Goal: Information Seeking & Learning: Learn about a topic

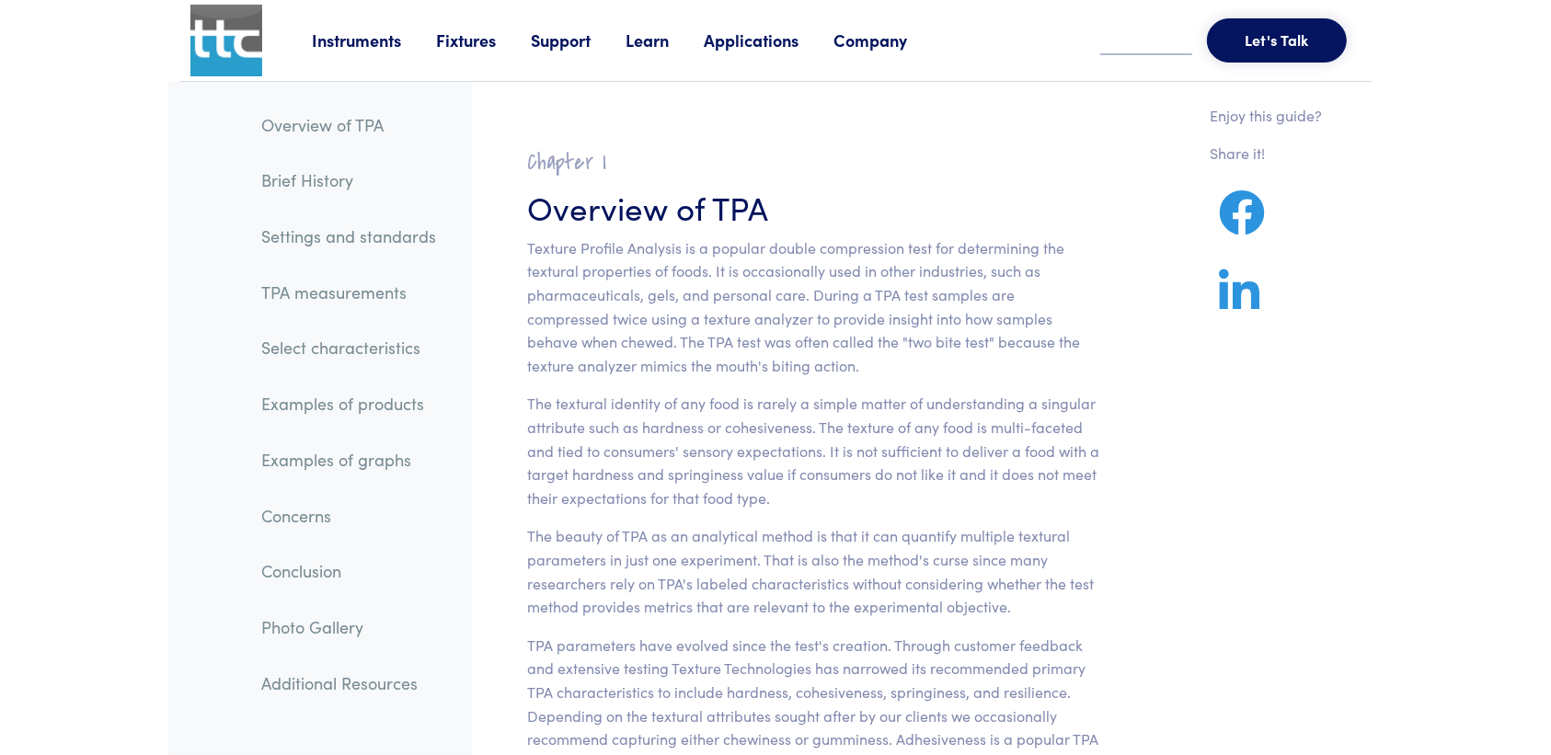
click at [370, 296] on link "TPA measurements" at bounding box center [349, 292] width 204 height 42
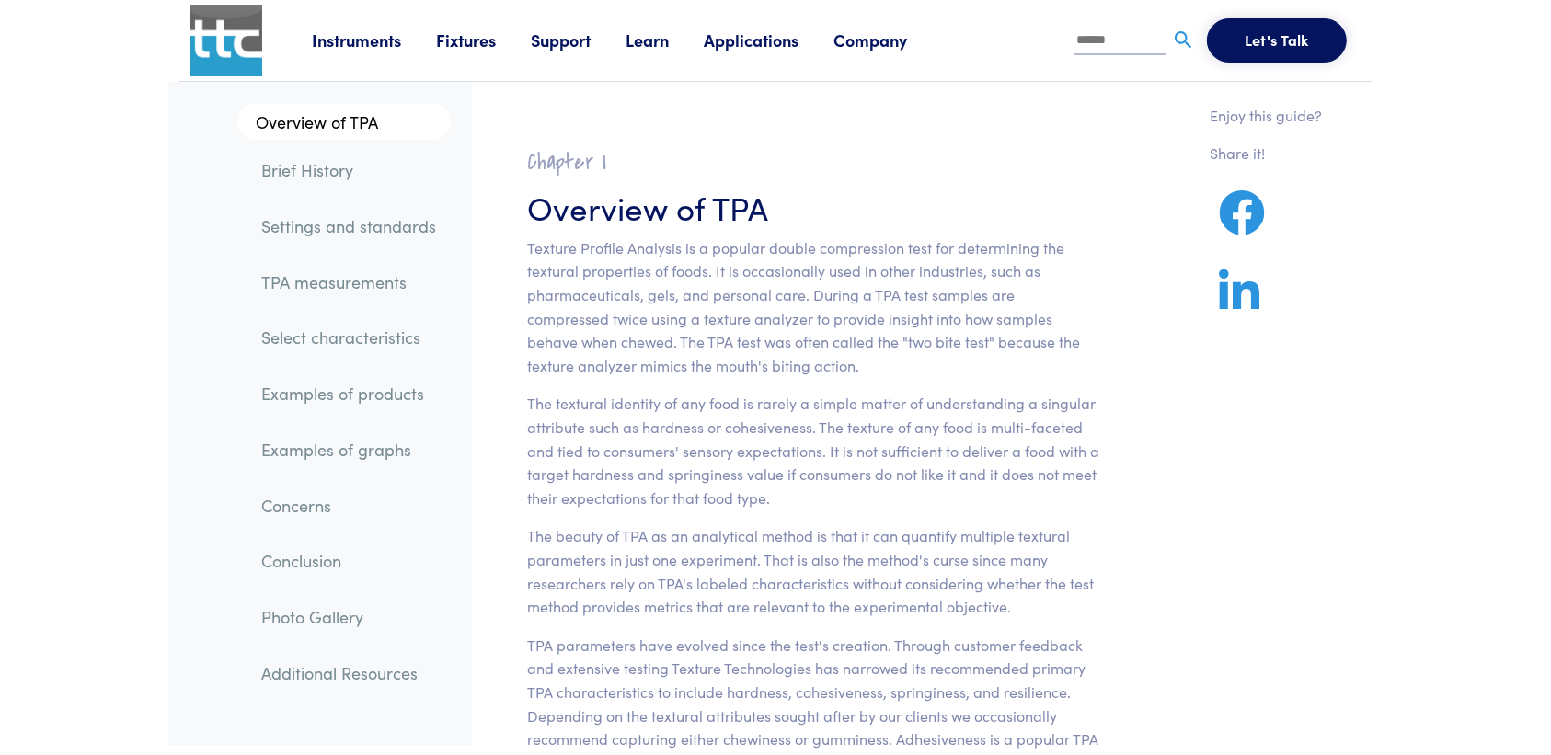
click at [324, 265] on link "TPA measurements" at bounding box center [349, 282] width 204 height 42
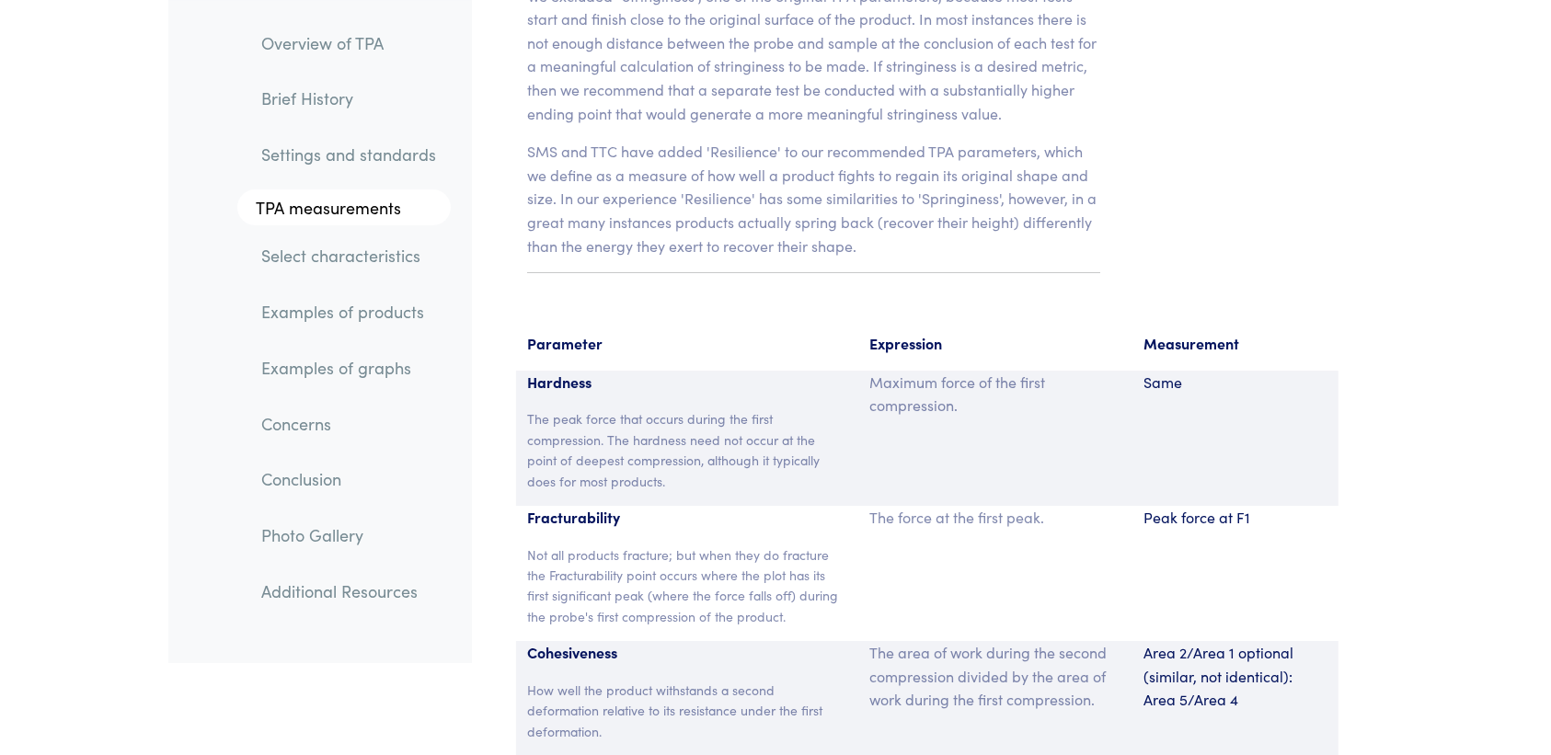
scroll to position [11875, 0]
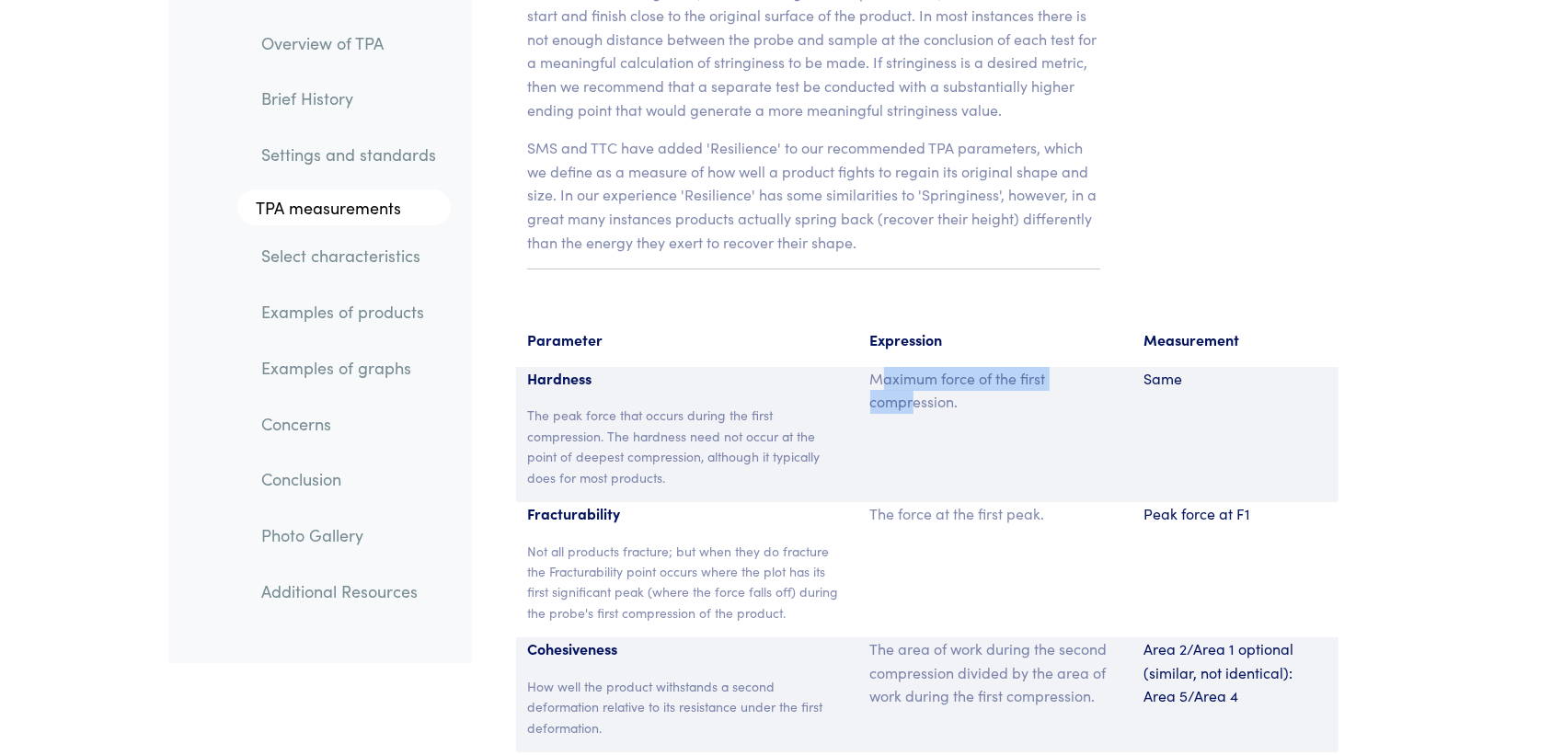
drag, startPoint x: 893, startPoint y: 332, endPoint x: 911, endPoint y: 339, distance: 19.5
click at [911, 367] on p "Maximum force of the first compression." at bounding box center [996, 390] width 252 height 47
click at [870, 526] on div "The force at the first peak." at bounding box center [996, 569] width 274 height 135
drag, startPoint x: 1225, startPoint y: 467, endPoint x: 1263, endPoint y: 466, distance: 38.7
click at [1263, 502] on p "Peak force at F1" at bounding box center [1236, 514] width 184 height 24
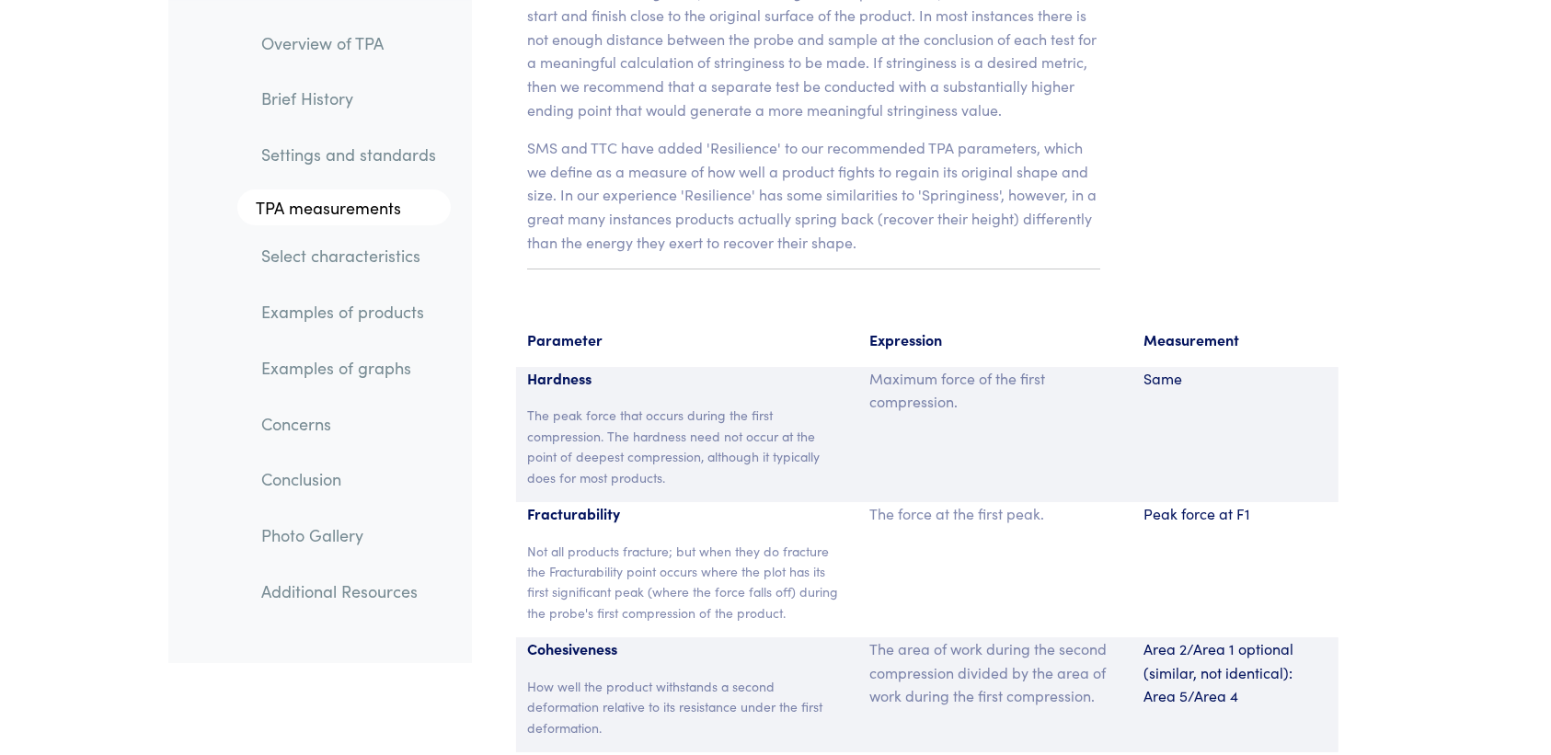
click at [1050, 502] on div "The force at the first peak." at bounding box center [996, 569] width 274 height 135
click at [951, 502] on div "The force at the first peak." at bounding box center [996, 569] width 274 height 135
drag, startPoint x: 872, startPoint y: 474, endPoint x: 1054, endPoint y: 471, distance: 181.3
click at [1054, 502] on p "The force at the first peak." at bounding box center [996, 514] width 252 height 24
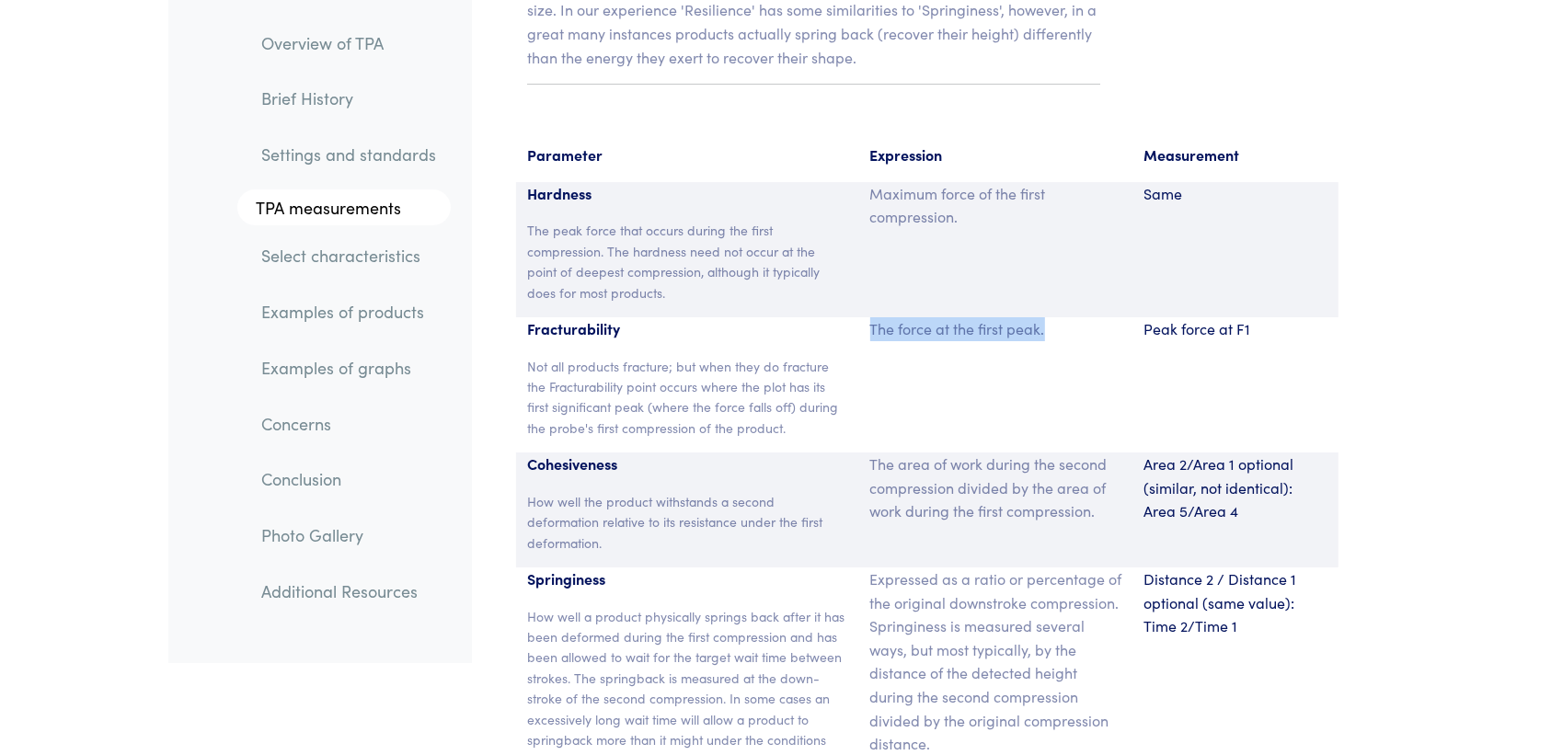
scroll to position [12105, 0]
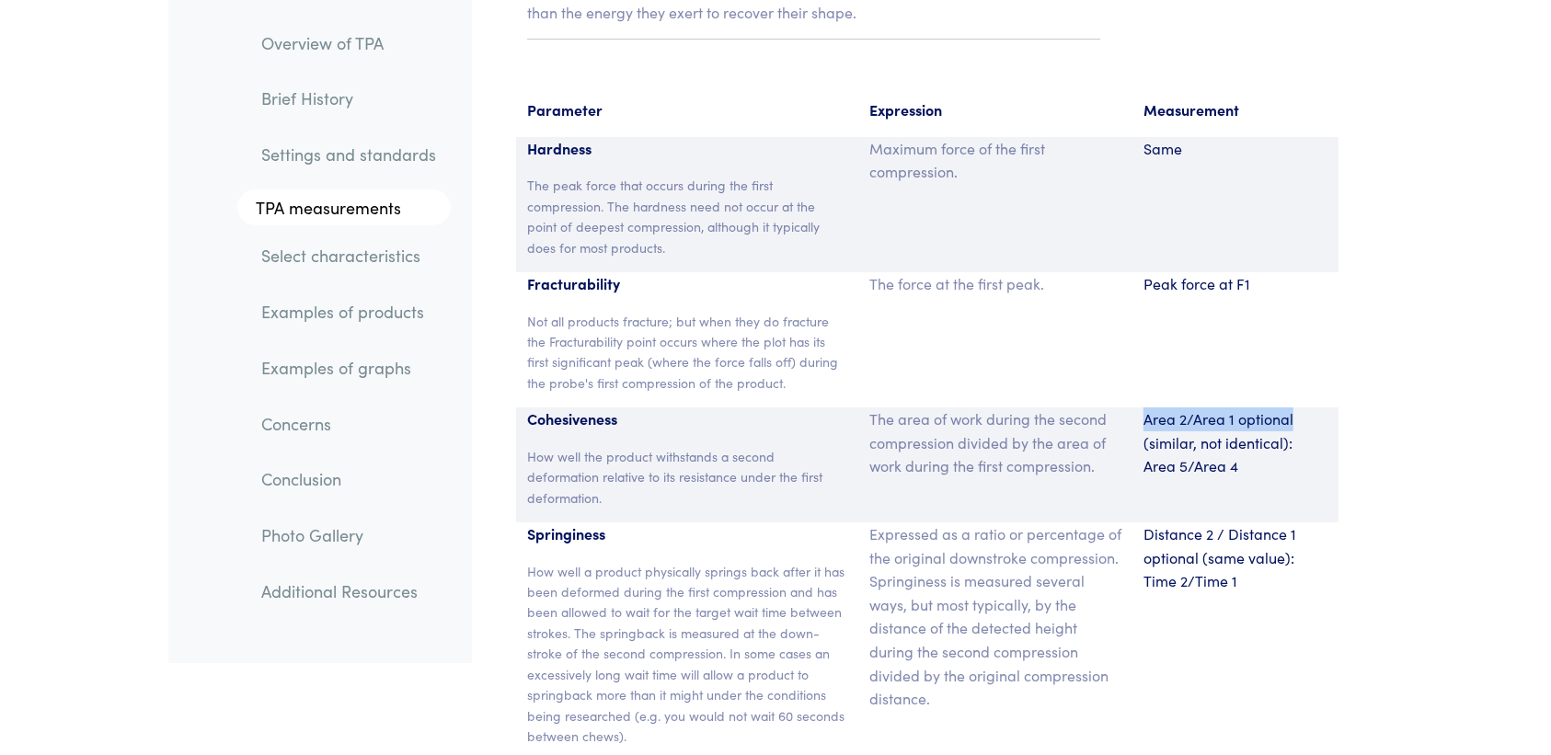
drag, startPoint x: 1144, startPoint y: 365, endPoint x: 1216, endPoint y: 385, distance: 75.2
click at [1304, 408] on p "Area 2/Area 1 optional (similar, not identical): Area 5/Area 4" at bounding box center [1236, 443] width 184 height 71
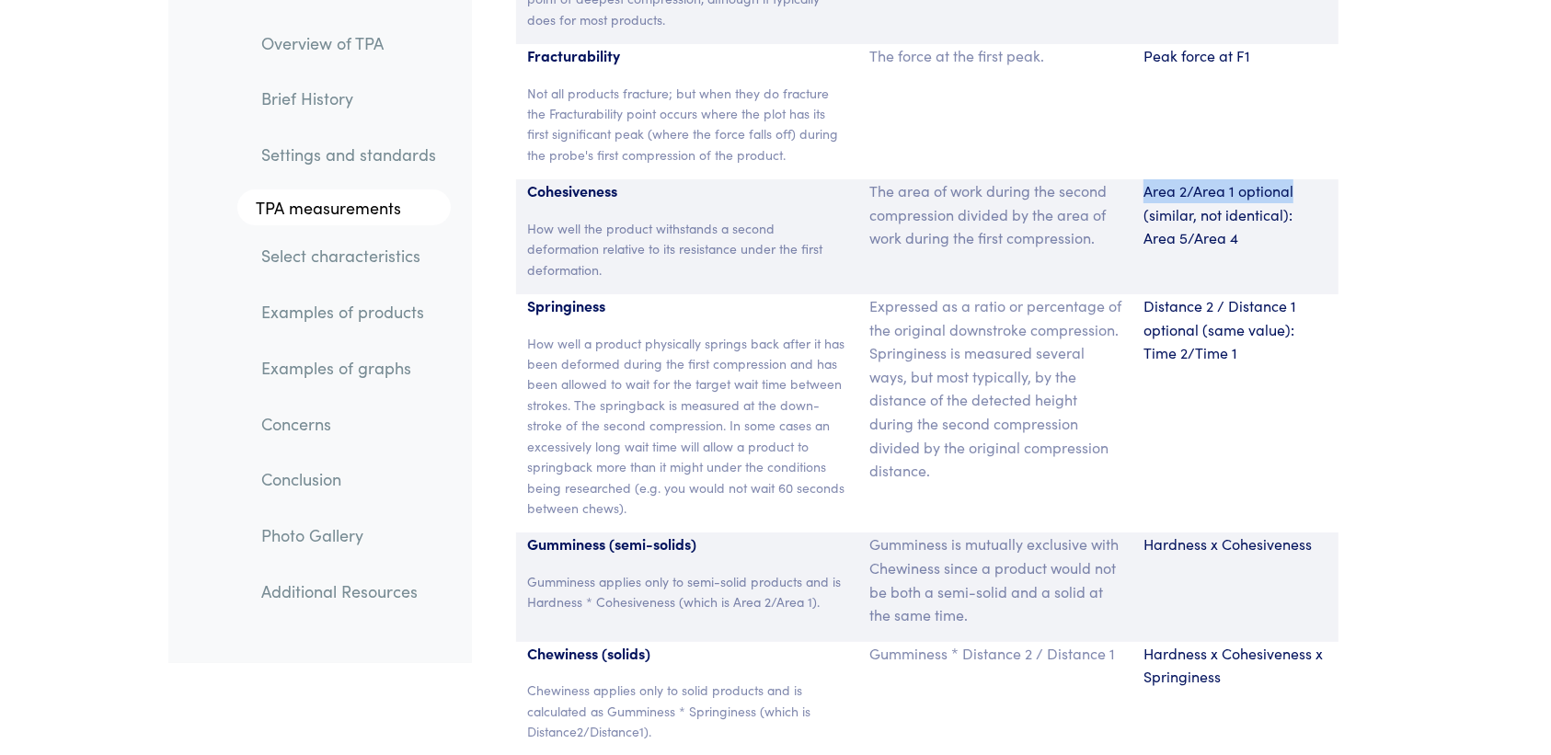
scroll to position [12335, 0]
drag, startPoint x: 1150, startPoint y: 259, endPoint x: 1063, endPoint y: 463, distance: 221.3
click at [1288, 293] on p "Distance 2 / Distance 1 optional (same value): Time 2/Time 1" at bounding box center [1236, 328] width 184 height 71
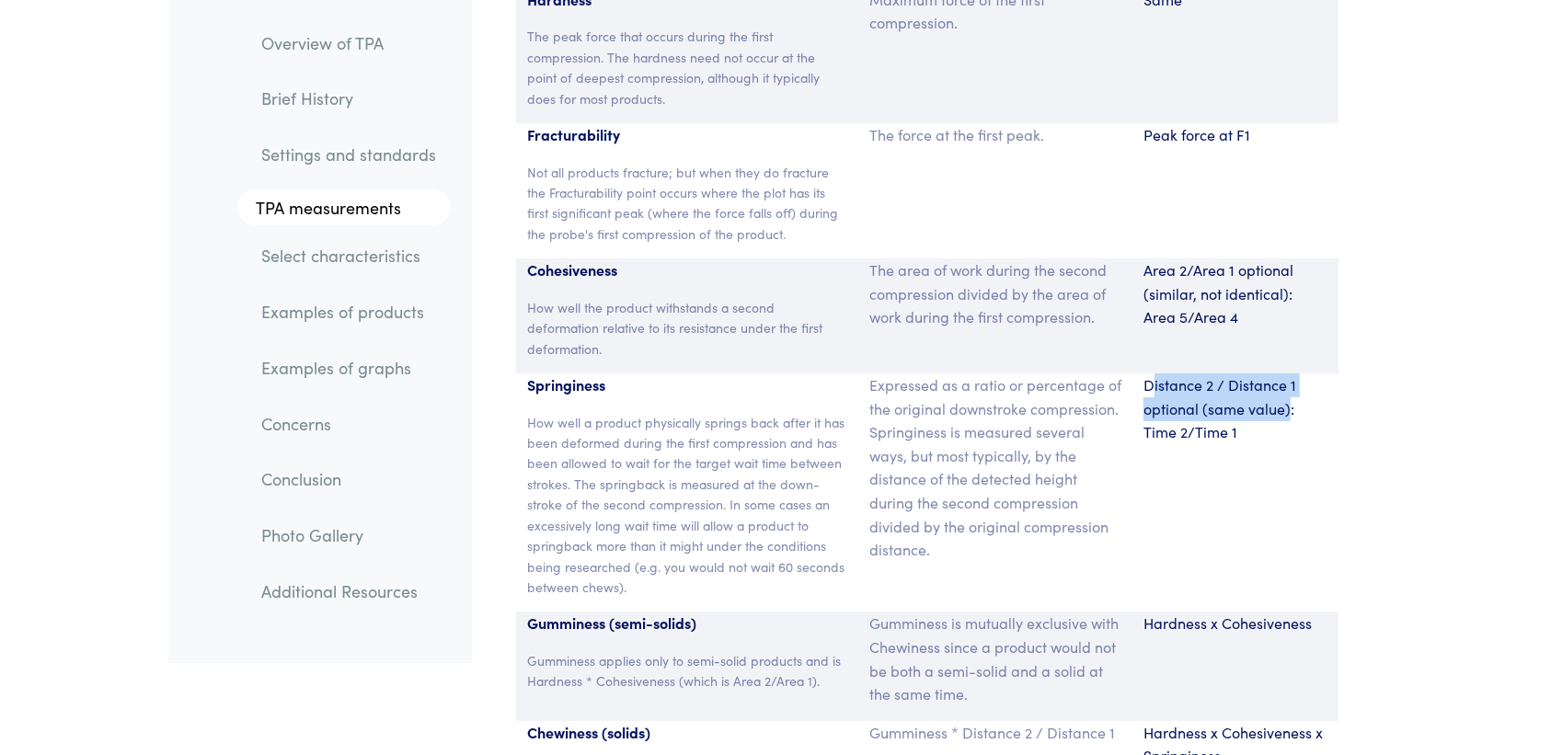
scroll to position [12220, 0]
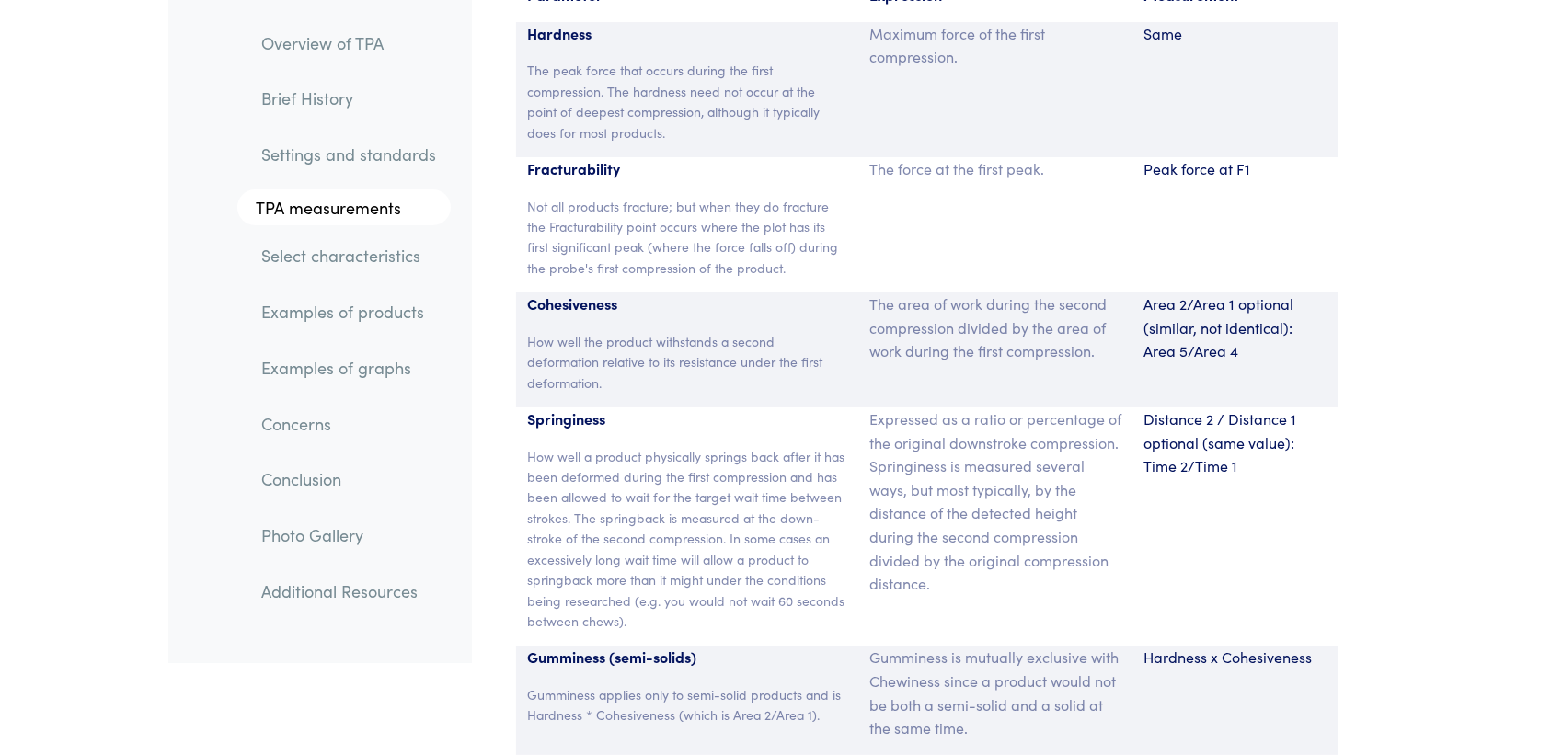
click at [1330, 408] on div "Distance 2 / Distance 1 optional (same value): Time 2/Time 1" at bounding box center [1236, 527] width 206 height 238
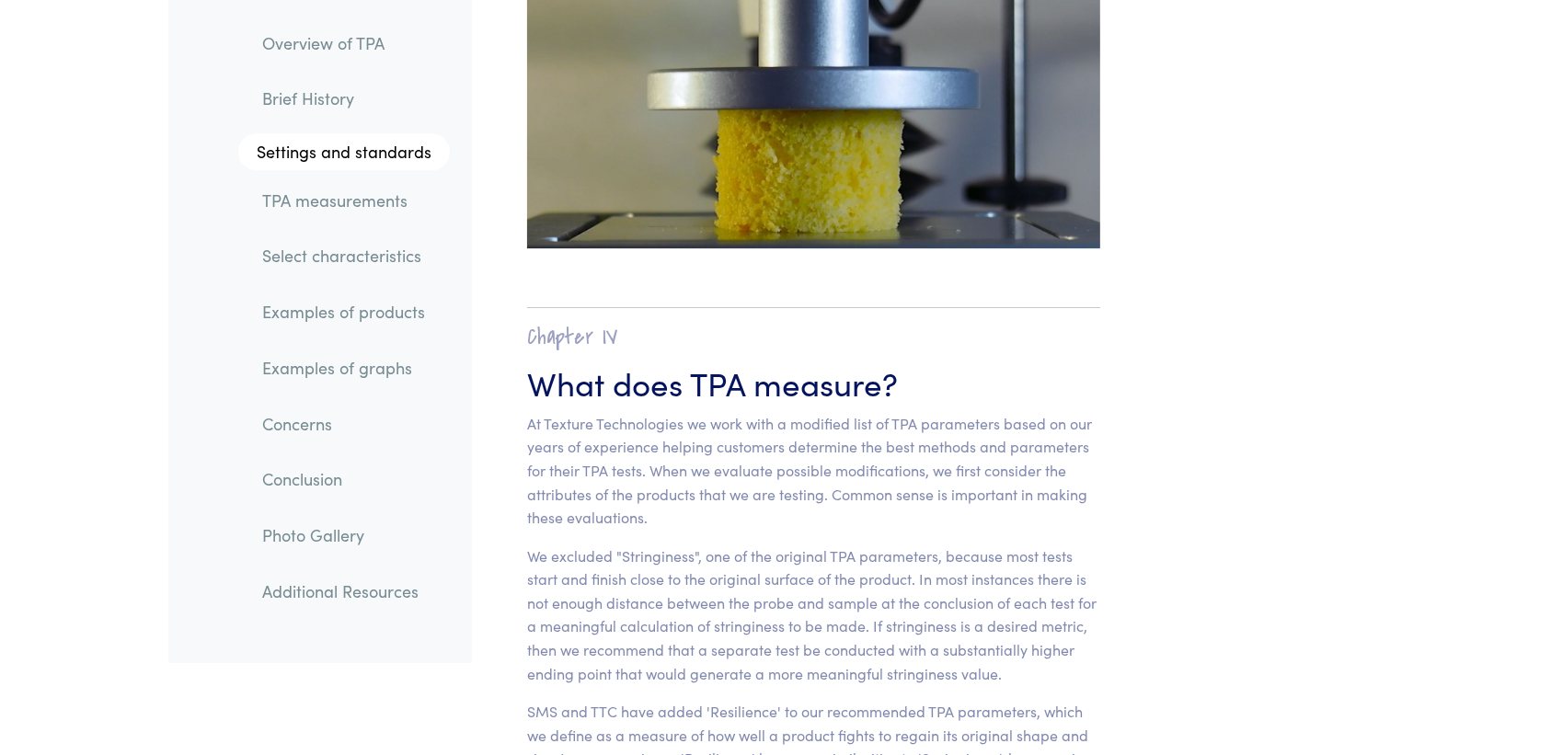
scroll to position [10954, 0]
